Goal: Task Accomplishment & Management: Manage account settings

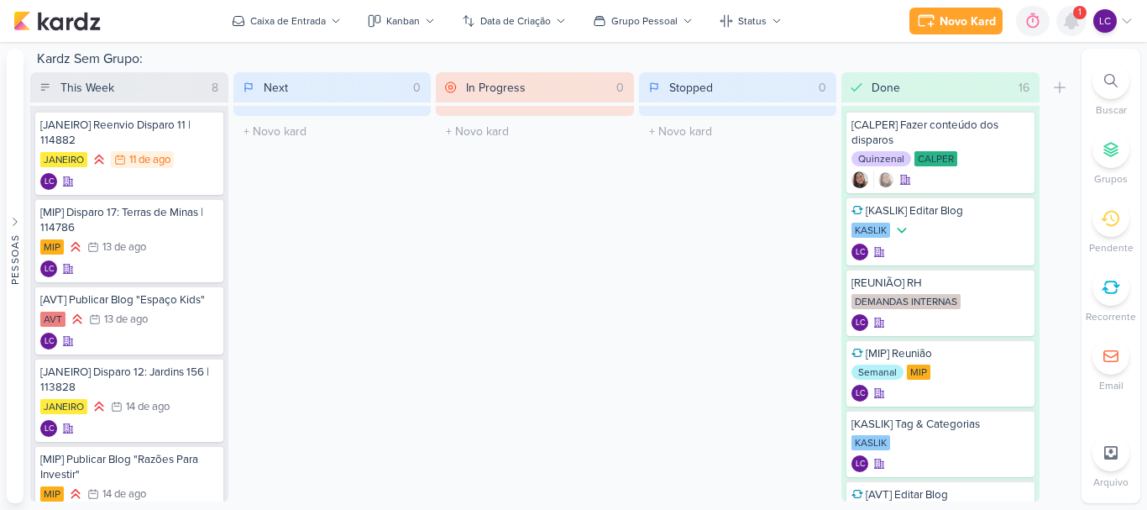
click at [1067, 11] on icon at bounding box center [1072, 21] width 20 height 20
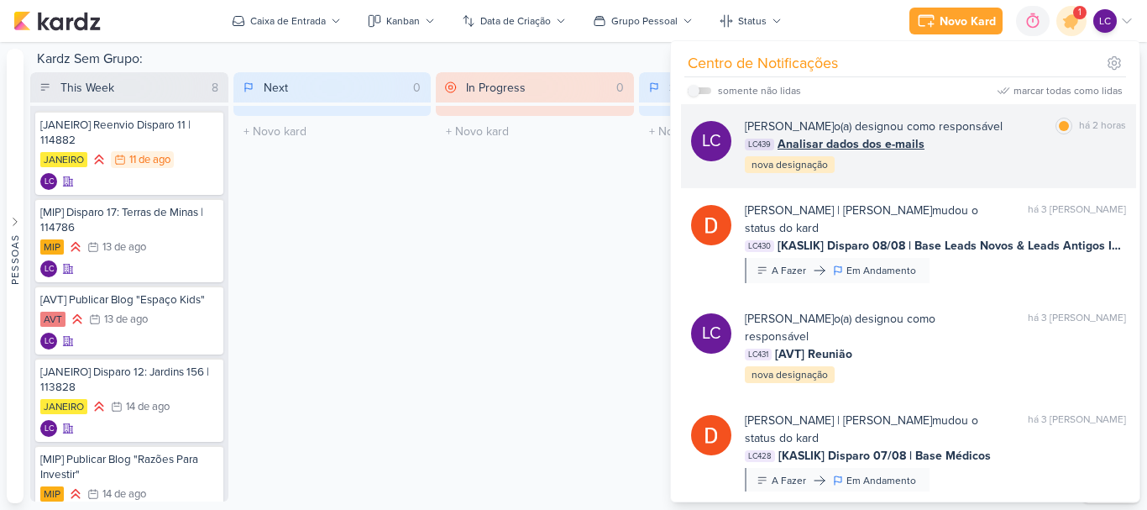
click at [929, 145] on div "LC439 Analisar dados dos e-mails" at bounding box center [935, 144] width 381 height 18
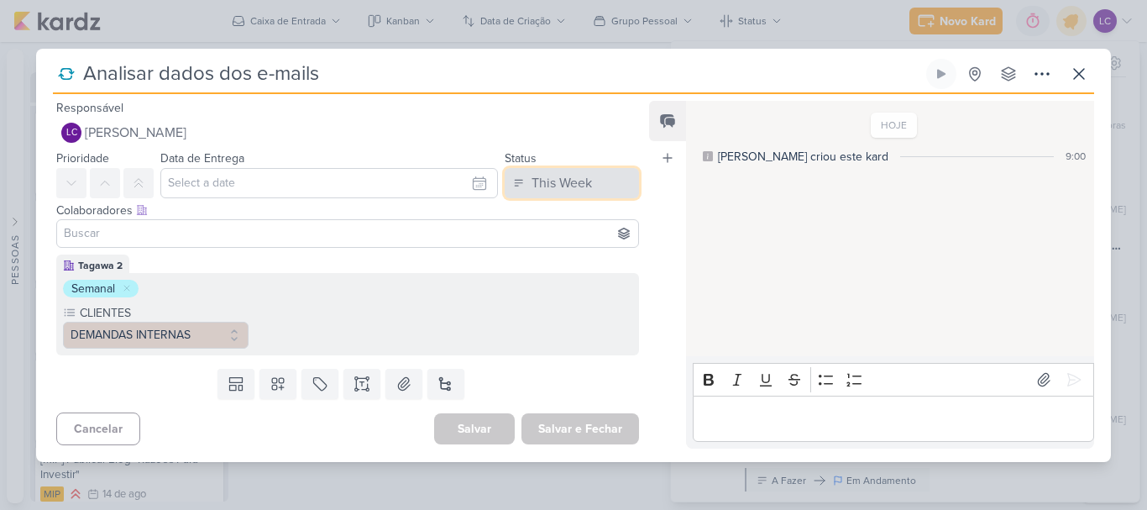
click at [580, 178] on div "This Week" at bounding box center [562, 183] width 60 height 20
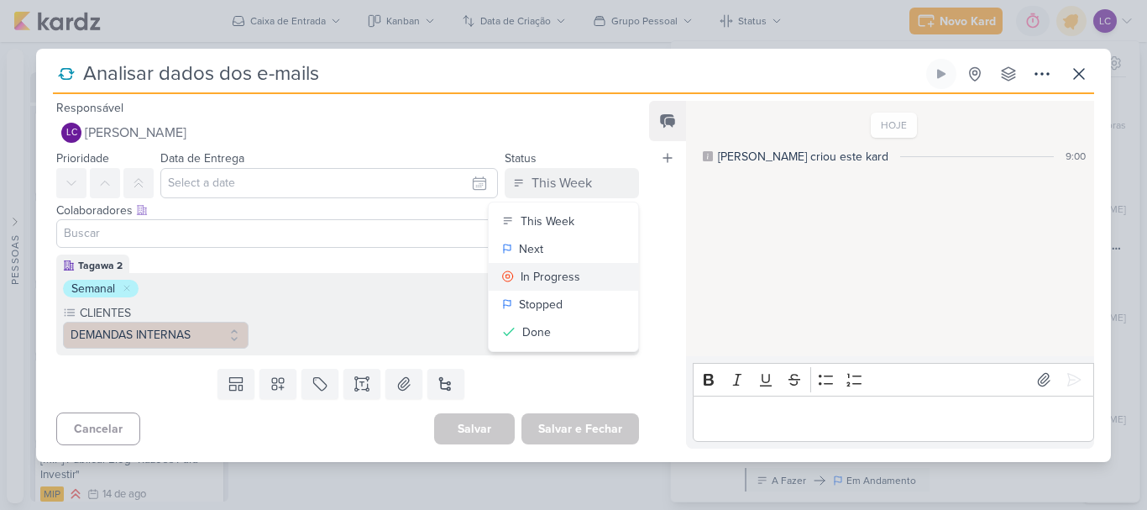
click at [559, 276] on div "In Progress" at bounding box center [551, 277] width 60 height 18
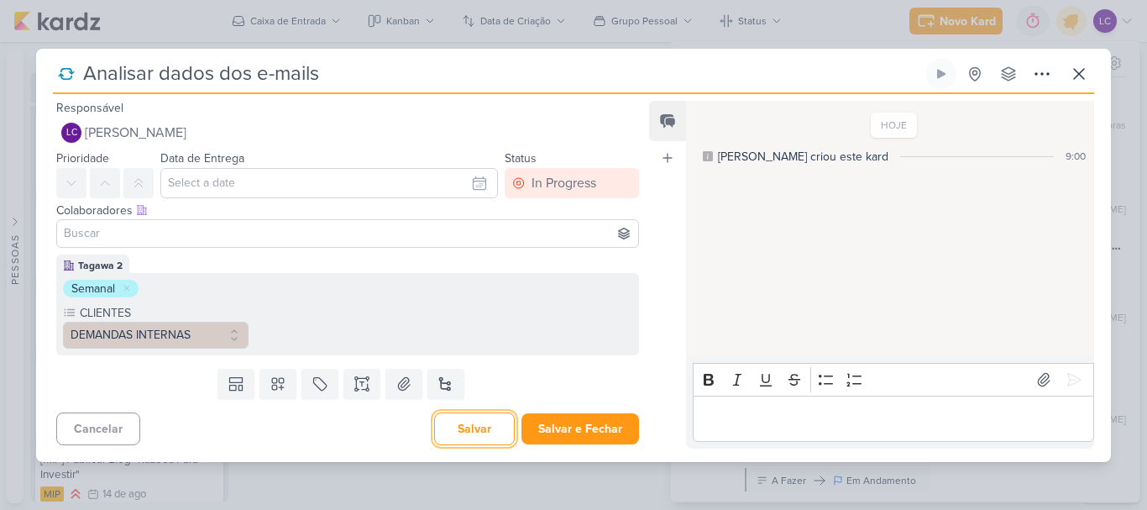
click at [454, 434] on button "Salvar" at bounding box center [474, 428] width 81 height 33
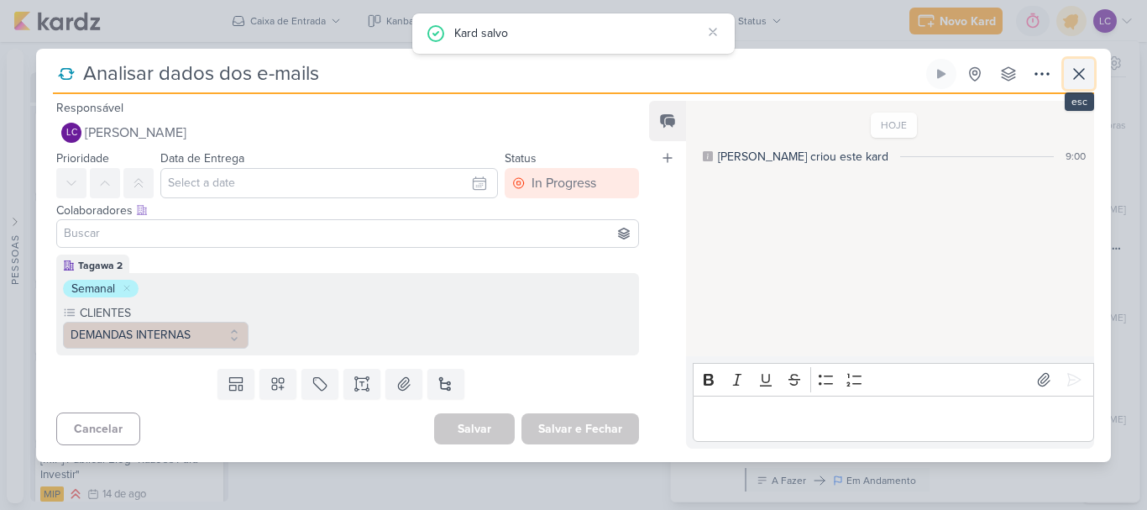
click at [1087, 71] on icon at bounding box center [1079, 74] width 20 height 20
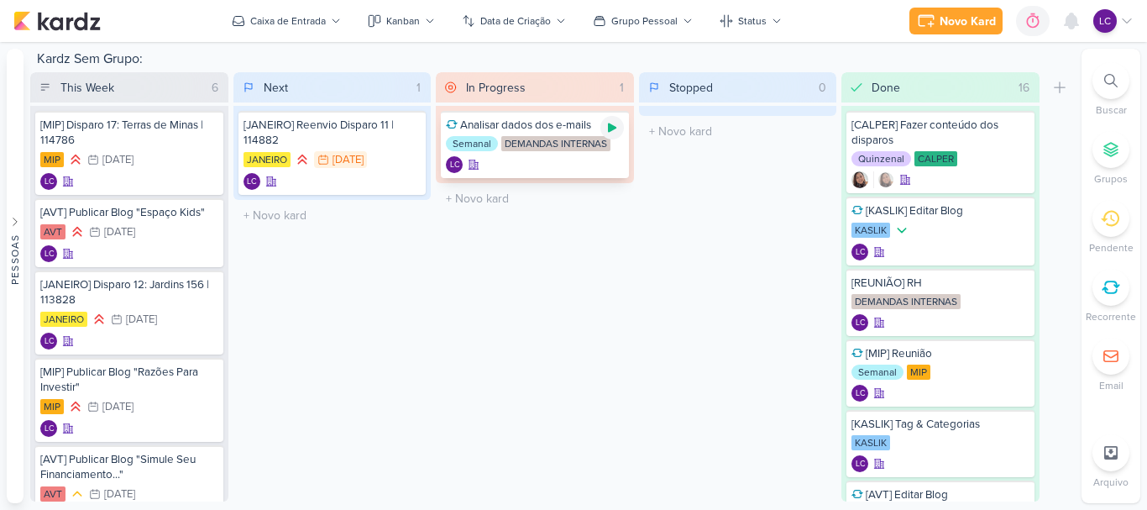
click at [613, 128] on icon at bounding box center [612, 127] width 8 height 9
